Goal: Task Accomplishment & Management: Use online tool/utility

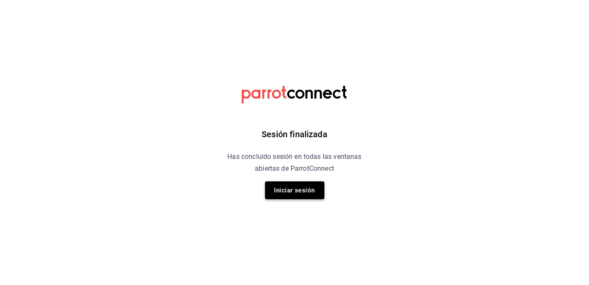
click at [305, 189] on button "Iniciar sesión" at bounding box center [294, 190] width 59 height 18
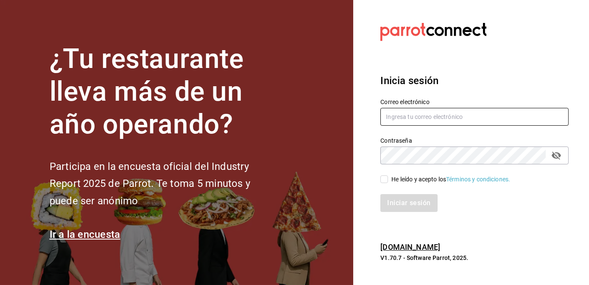
type input "[EMAIL_ADDRESS][DOMAIN_NAME]"
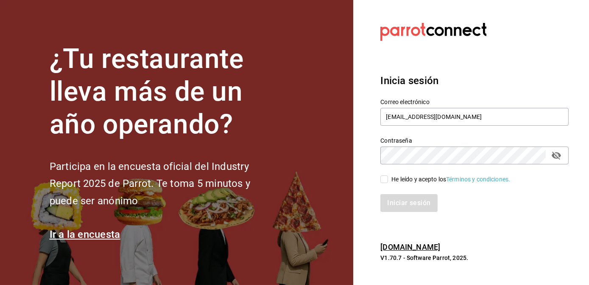
click at [387, 182] on input "He leído y acepto los Términos y condiciones." at bounding box center [384, 179] width 8 height 8
checkbox input "true"
click at [397, 196] on button "Iniciar sesión" at bounding box center [409, 203] width 58 height 18
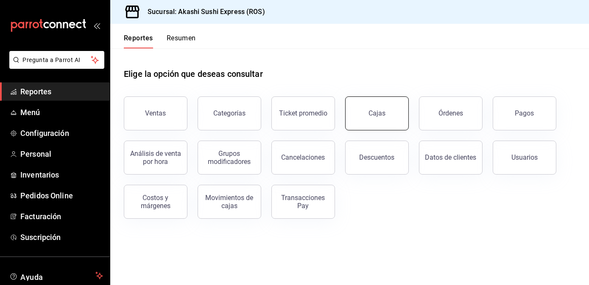
click at [364, 109] on link "Cajas" at bounding box center [377, 113] width 64 height 34
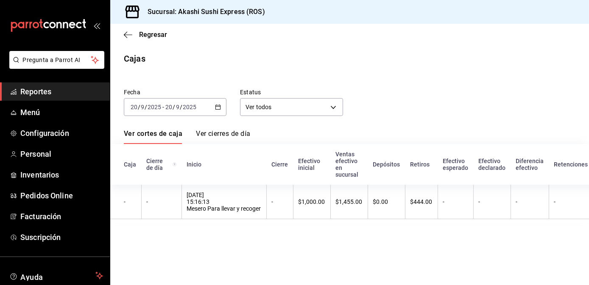
click at [219, 106] on \(Stroke\) "button" at bounding box center [218, 106] width 5 height 0
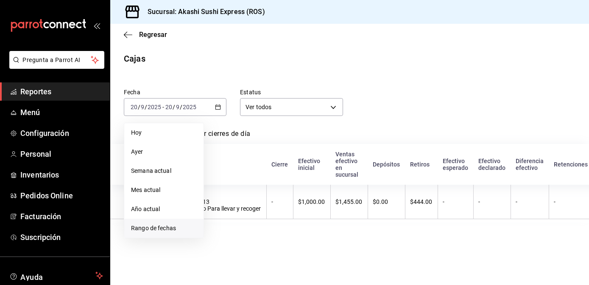
click at [148, 228] on span "Rango de fechas" at bounding box center [164, 228] width 66 height 9
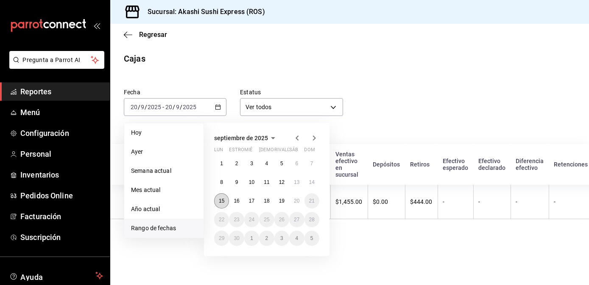
click at [219, 197] on button "15" at bounding box center [221, 200] width 15 height 15
click at [297, 205] on button "20" at bounding box center [296, 200] width 15 height 15
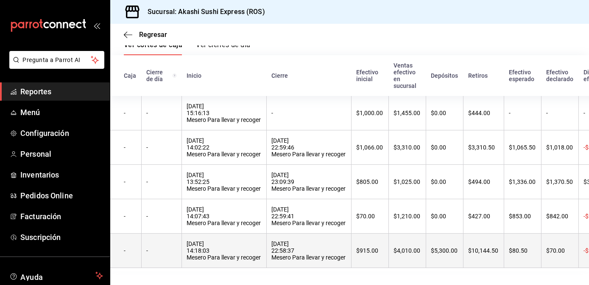
click at [289, 251] on div "15/09/2025 22:58:37 Mesero Para llevar y recoger" at bounding box center [309, 250] width 74 height 20
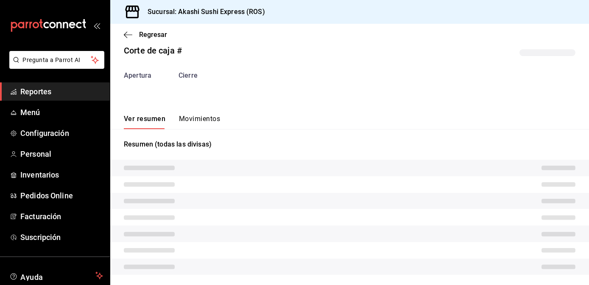
scroll to position [25, 0]
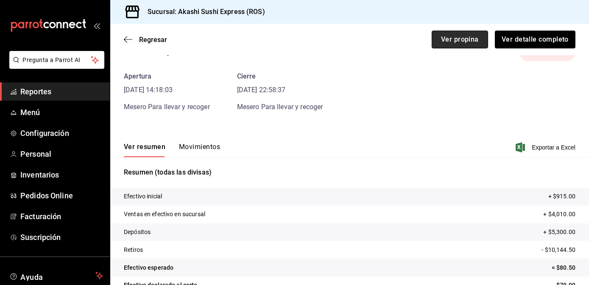
click at [436, 45] on button "Ver propina" at bounding box center [460, 40] width 56 height 18
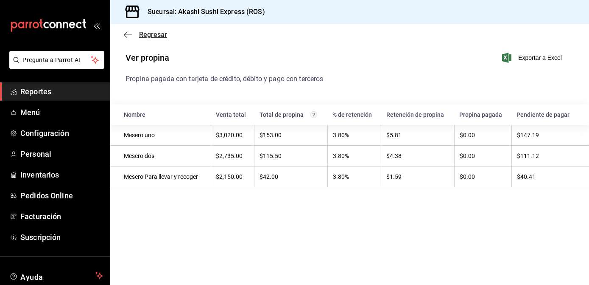
click at [150, 36] on span "Regresar" at bounding box center [153, 35] width 28 height 8
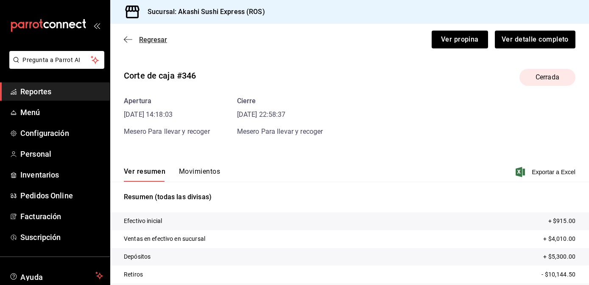
click at [154, 38] on span "Regresar" at bounding box center [153, 40] width 28 height 8
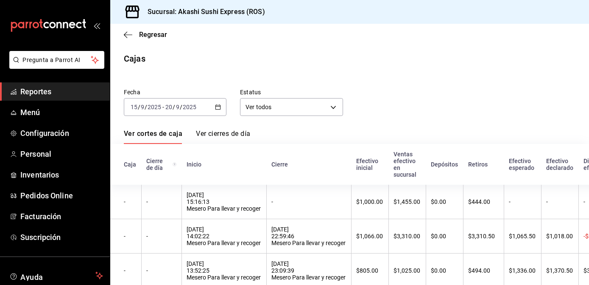
scroll to position [100, 0]
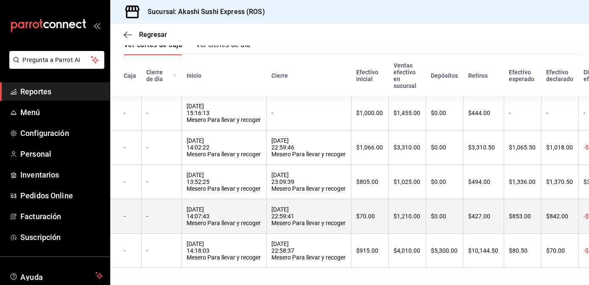
click at [314, 209] on div "17/09/2025 22:59:41 Mesero Para llevar y recoger" at bounding box center [309, 216] width 74 height 20
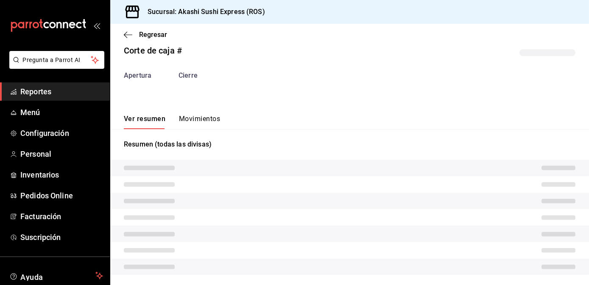
scroll to position [25, 0]
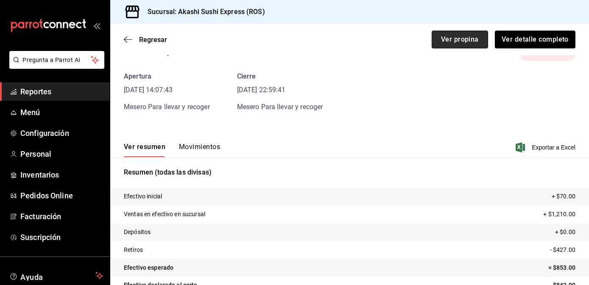
click at [436, 42] on button "Ver propina" at bounding box center [460, 40] width 56 height 18
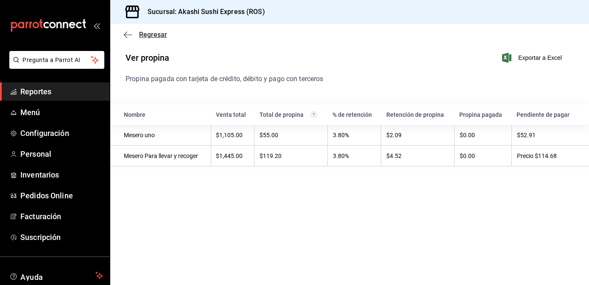
click at [149, 31] on span "Regresar" at bounding box center [153, 35] width 28 height 8
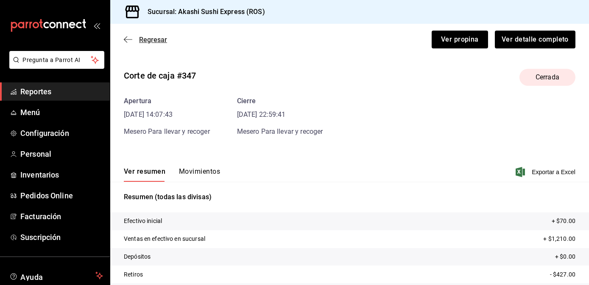
click at [144, 40] on span "Regresar" at bounding box center [153, 40] width 28 height 8
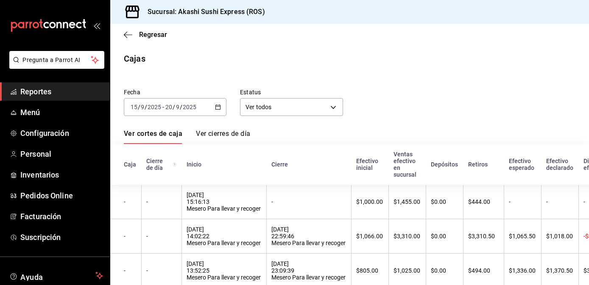
scroll to position [100, 0]
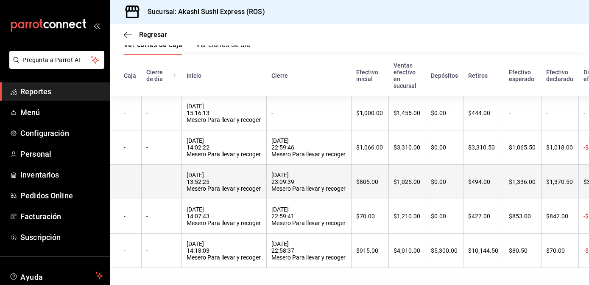
click at [306, 171] on div "18/09/2025 23:09:39 Mesero Para llevar y recoger" at bounding box center [309, 181] width 74 height 20
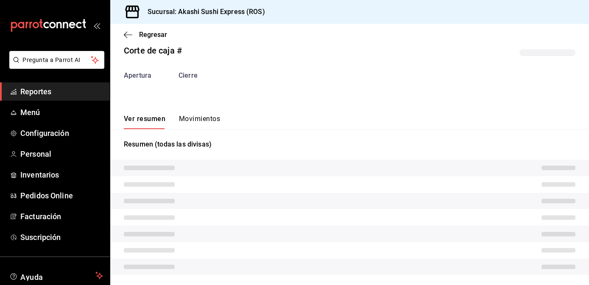
scroll to position [25, 0]
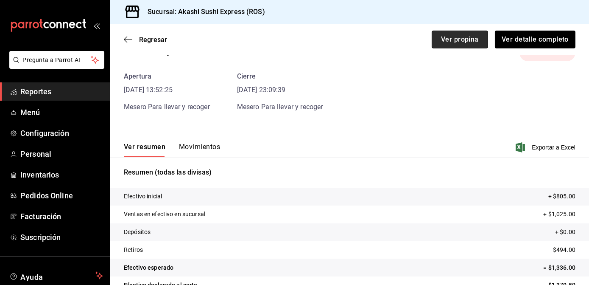
click at [444, 34] on button "Ver propina" at bounding box center [460, 40] width 56 height 18
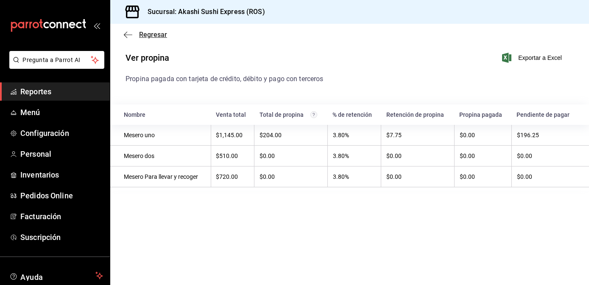
click at [151, 33] on span "Regresar" at bounding box center [153, 35] width 28 height 8
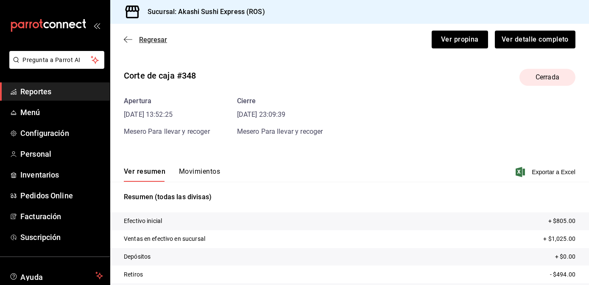
click at [151, 39] on span "Regresar" at bounding box center [153, 40] width 28 height 8
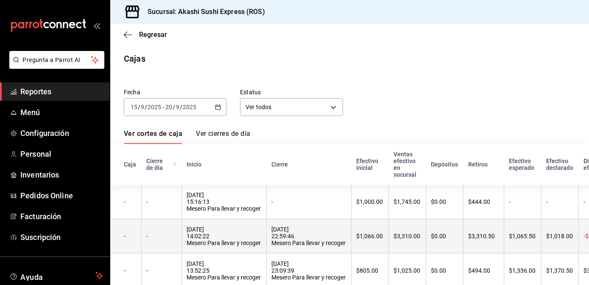
click at [289, 235] on div "19/09/2025 22:59:46 Mesero Para llevar y recoger" at bounding box center [309, 236] width 74 height 20
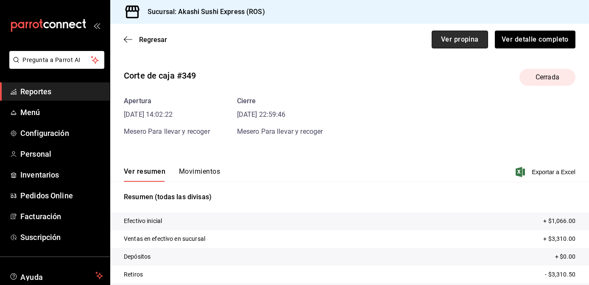
click at [435, 44] on button "Ver propina" at bounding box center [460, 40] width 56 height 18
